Goal: Information Seeking & Learning: Learn about a topic

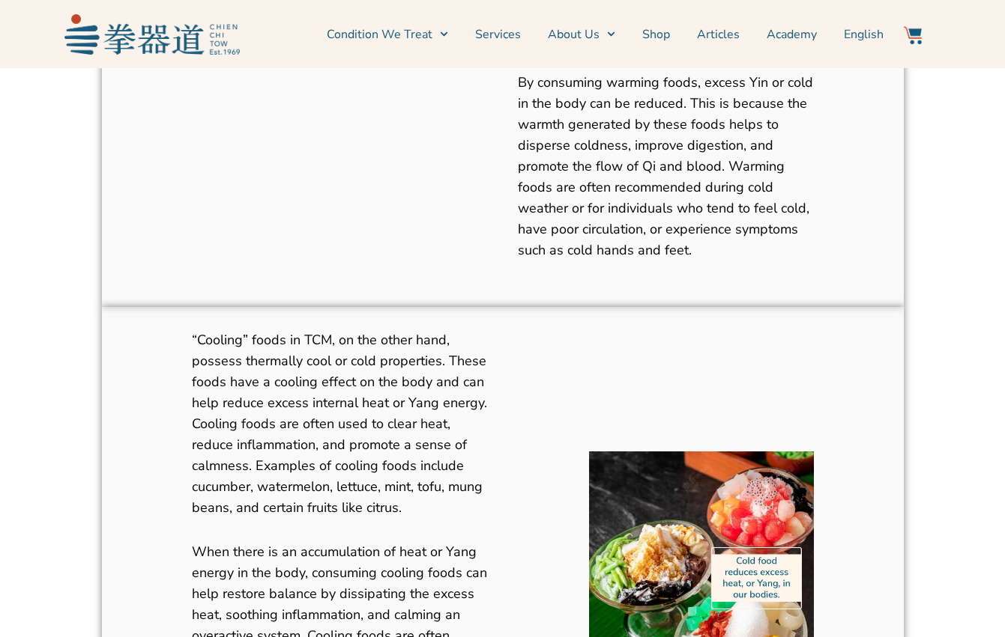
scroll to position [1287, 0]
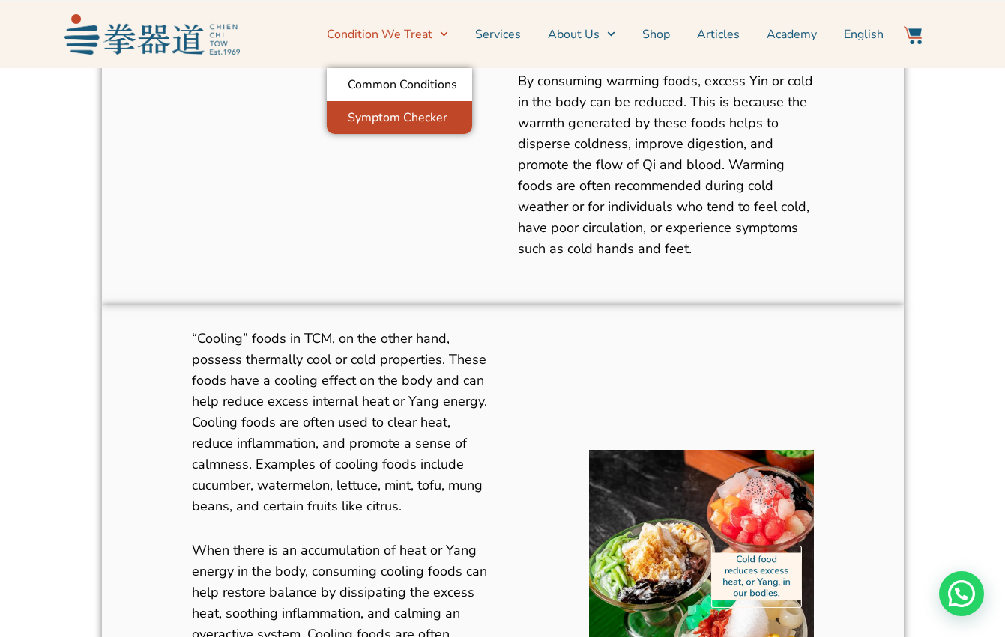
click at [425, 118] on link "Symptom Checker" at bounding box center [399, 117] width 145 height 33
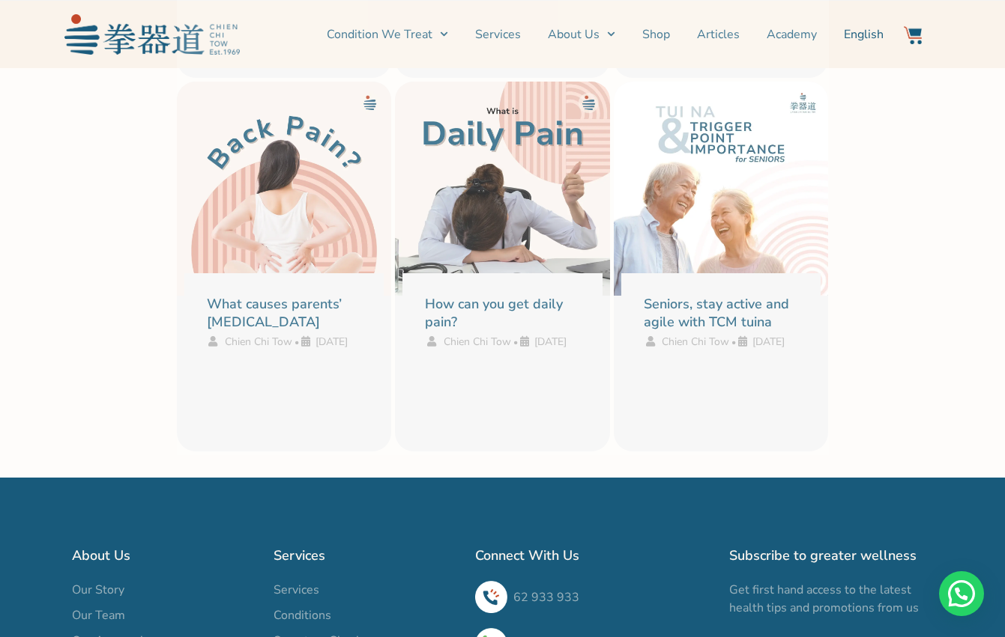
scroll to position [3399, 0]
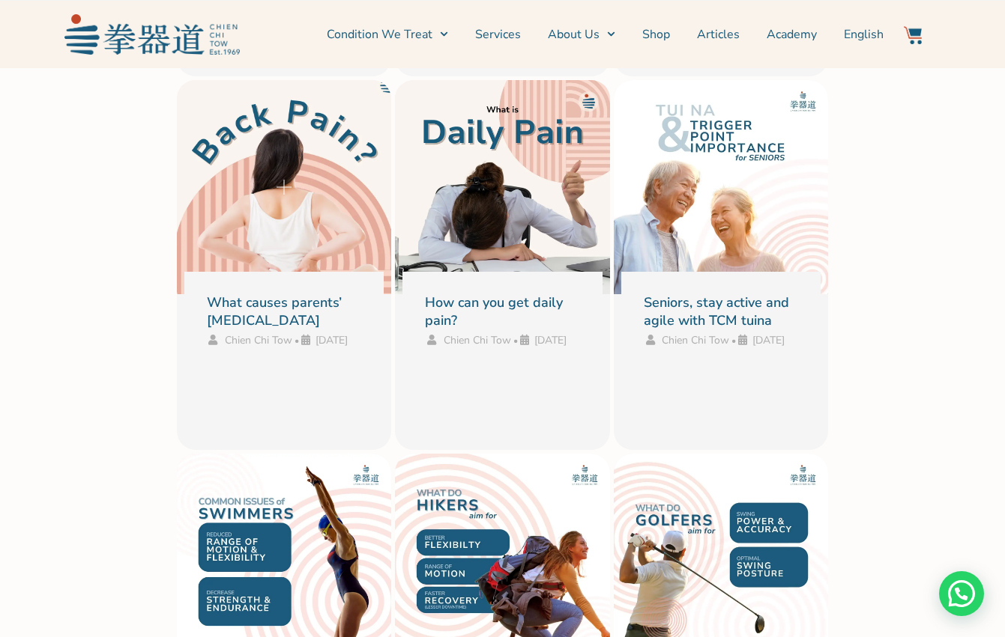
click at [253, 306] on link "What causes parents’ [MEDICAL_DATA]" at bounding box center [274, 311] width 135 height 35
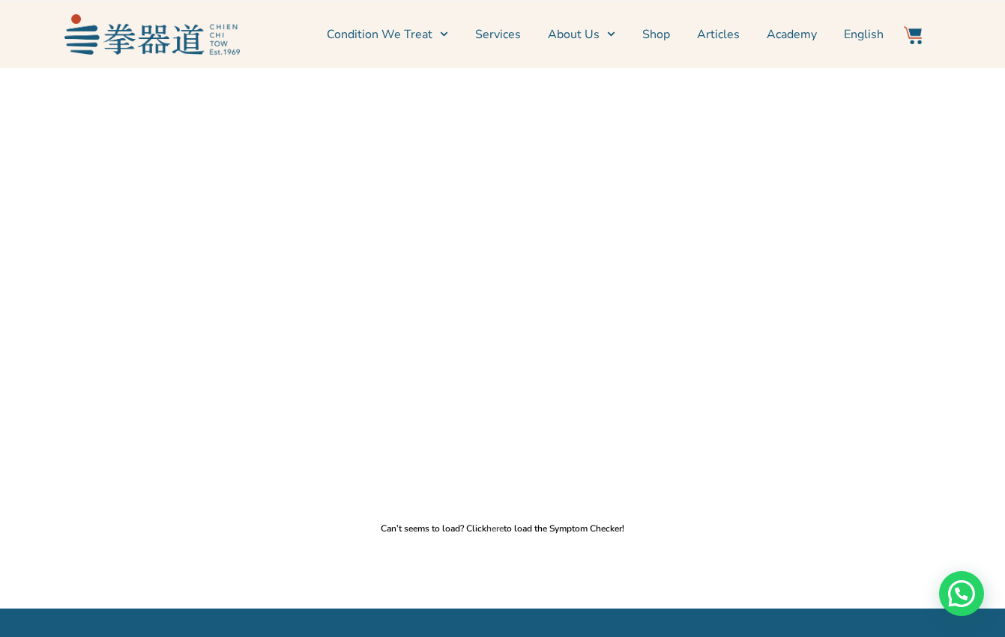
click at [495, 528] on link "here" at bounding box center [494, 529] width 17 height 12
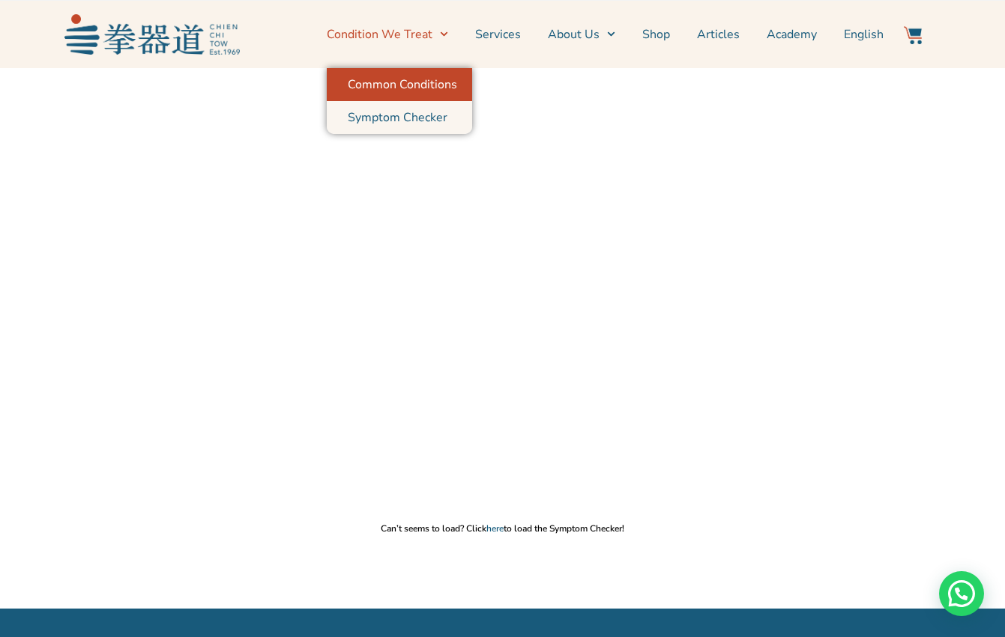
click at [438, 75] on link "Common Conditions" at bounding box center [399, 84] width 145 height 33
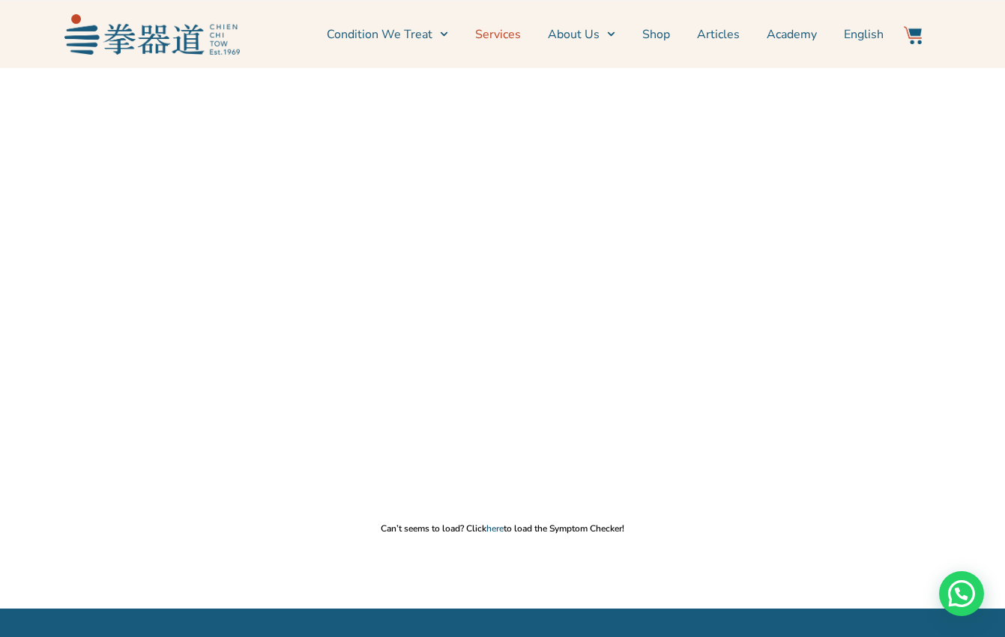
click at [507, 31] on link "Services" at bounding box center [498, 34] width 46 height 37
click at [569, 31] on link "About Us" at bounding box center [581, 34] width 67 height 37
click at [642, 32] on li "Shop" at bounding box center [655, 34] width 55 height 37
click at [654, 34] on link "Shop" at bounding box center [656, 34] width 28 height 37
click at [724, 34] on link "Articles" at bounding box center [718, 34] width 43 height 37
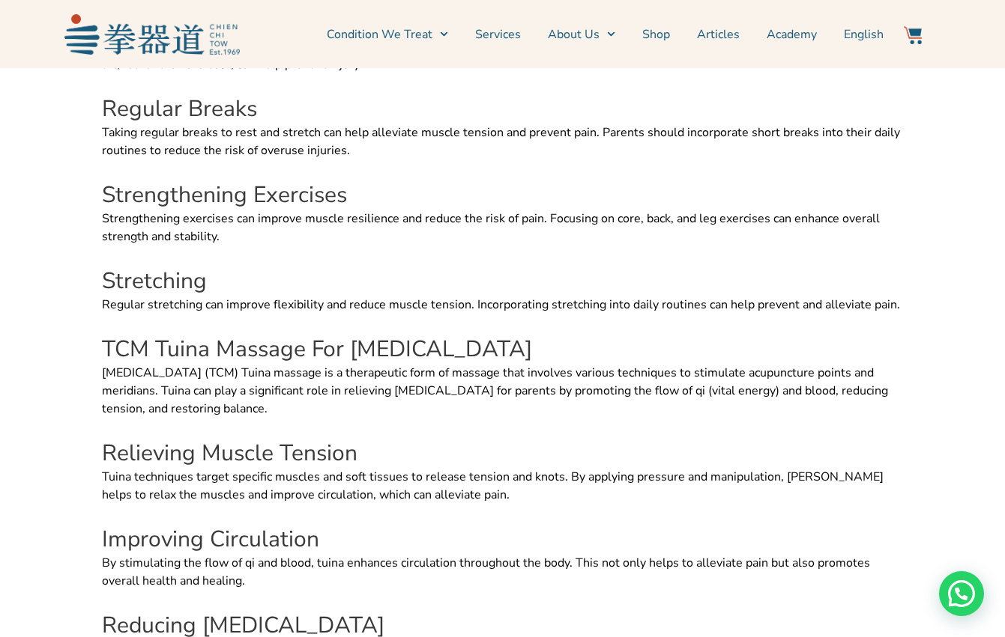
scroll to position [4098, 0]
